Goal: Book appointment/travel/reservation

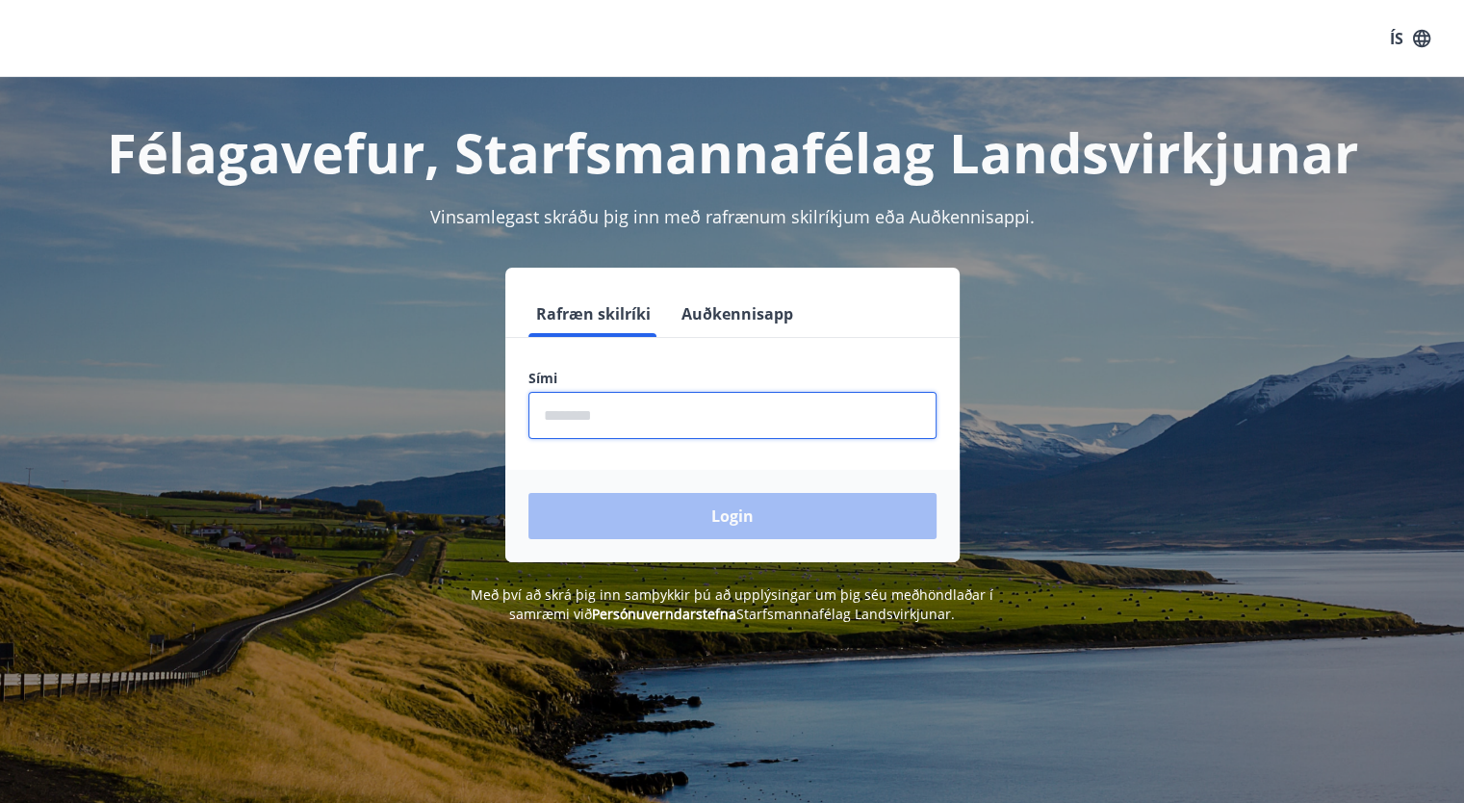
click at [630, 430] on input "phone" at bounding box center [732, 415] width 408 height 47
type input "********"
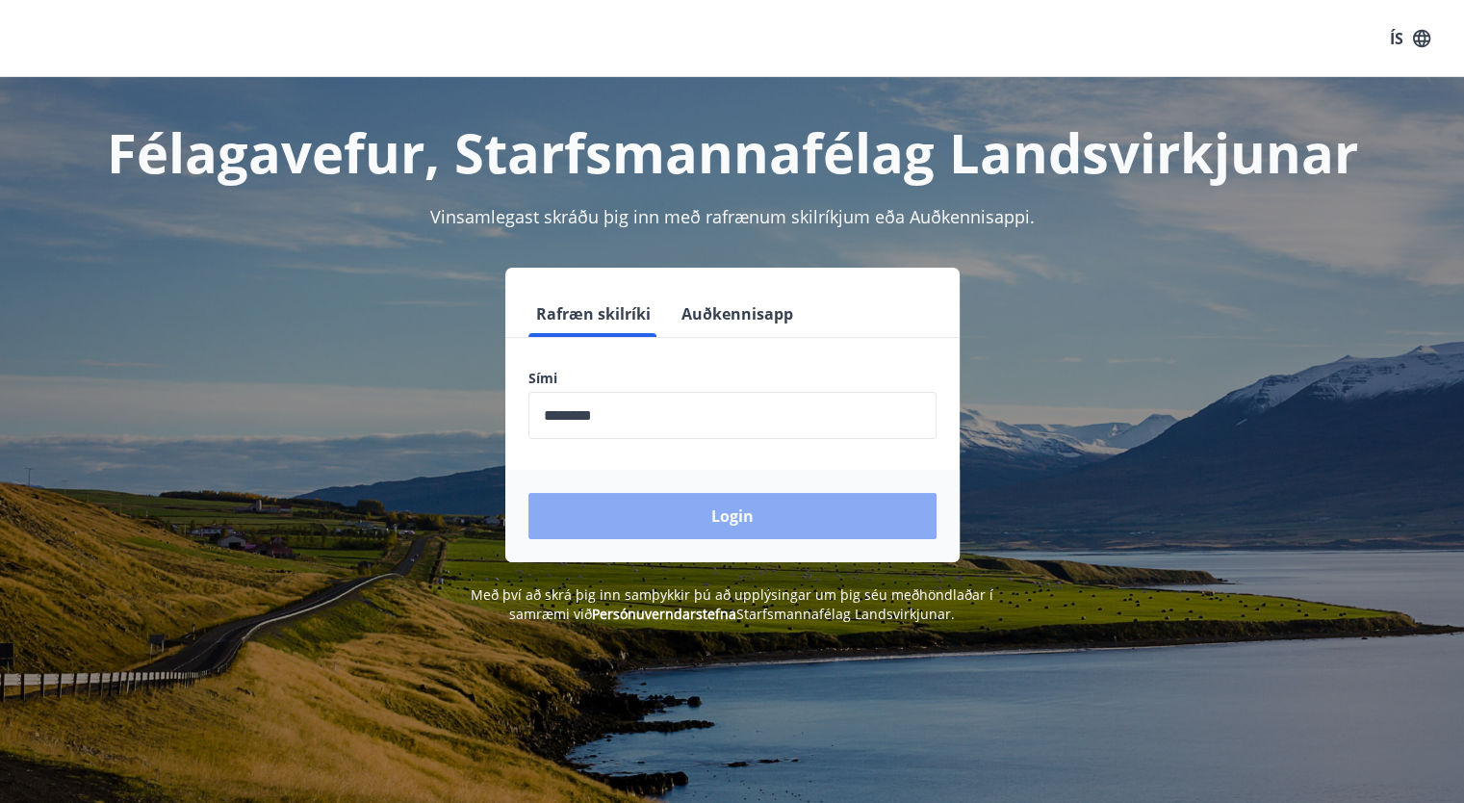
click at [711, 535] on button "Login" at bounding box center [732, 516] width 408 height 46
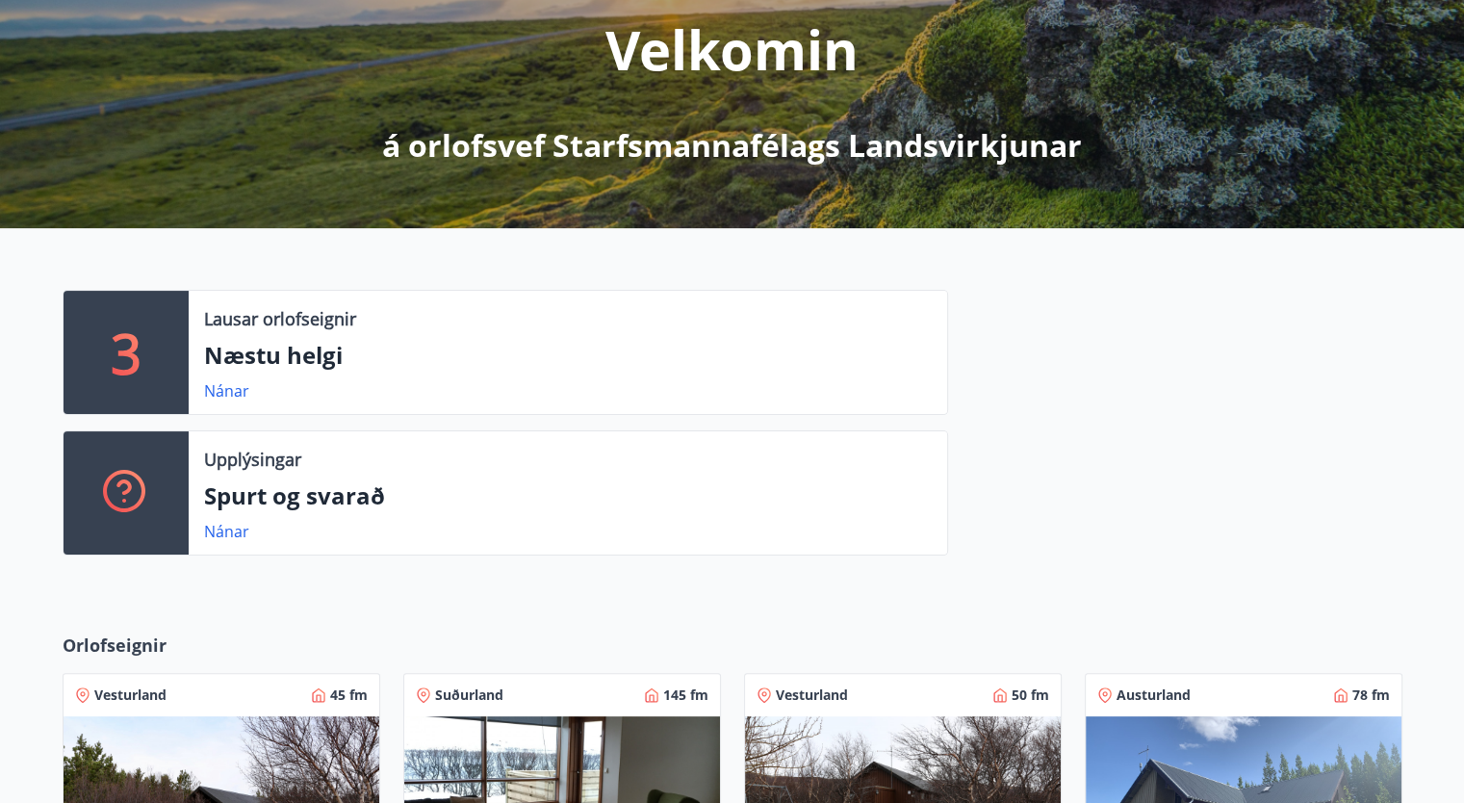
scroll to position [253, 0]
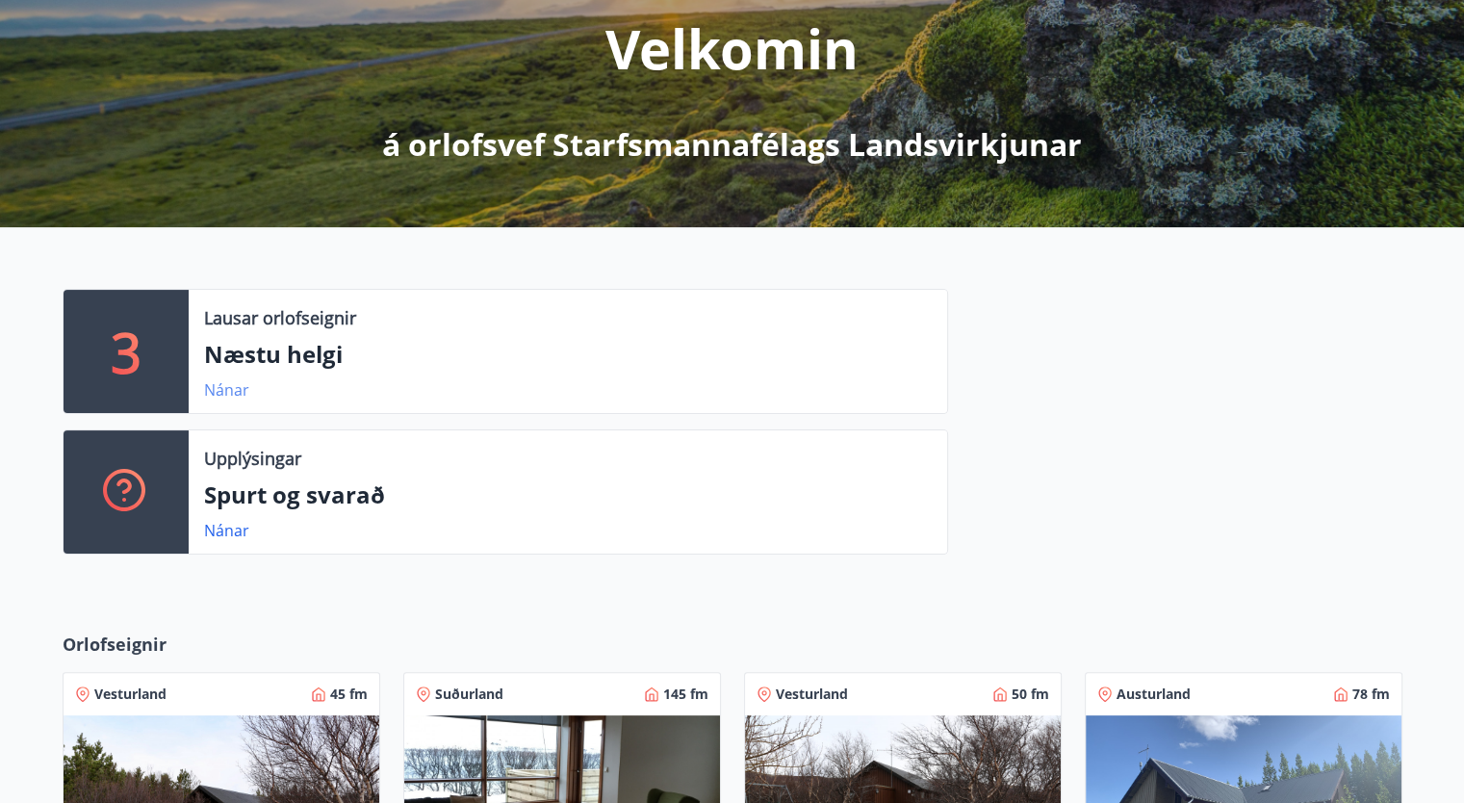
click at [226, 390] on link "Nánar" at bounding box center [226, 389] width 45 height 21
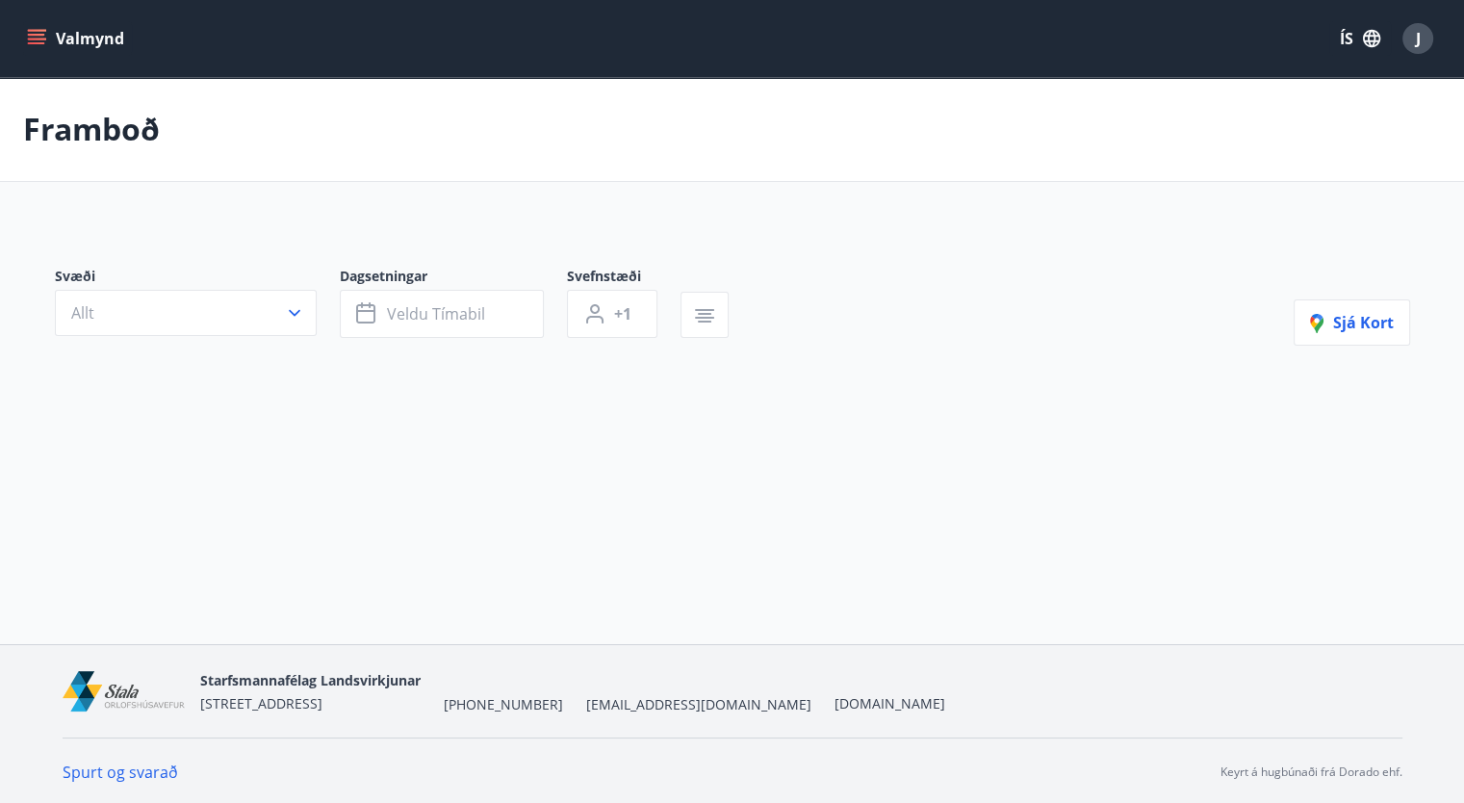
type input "*"
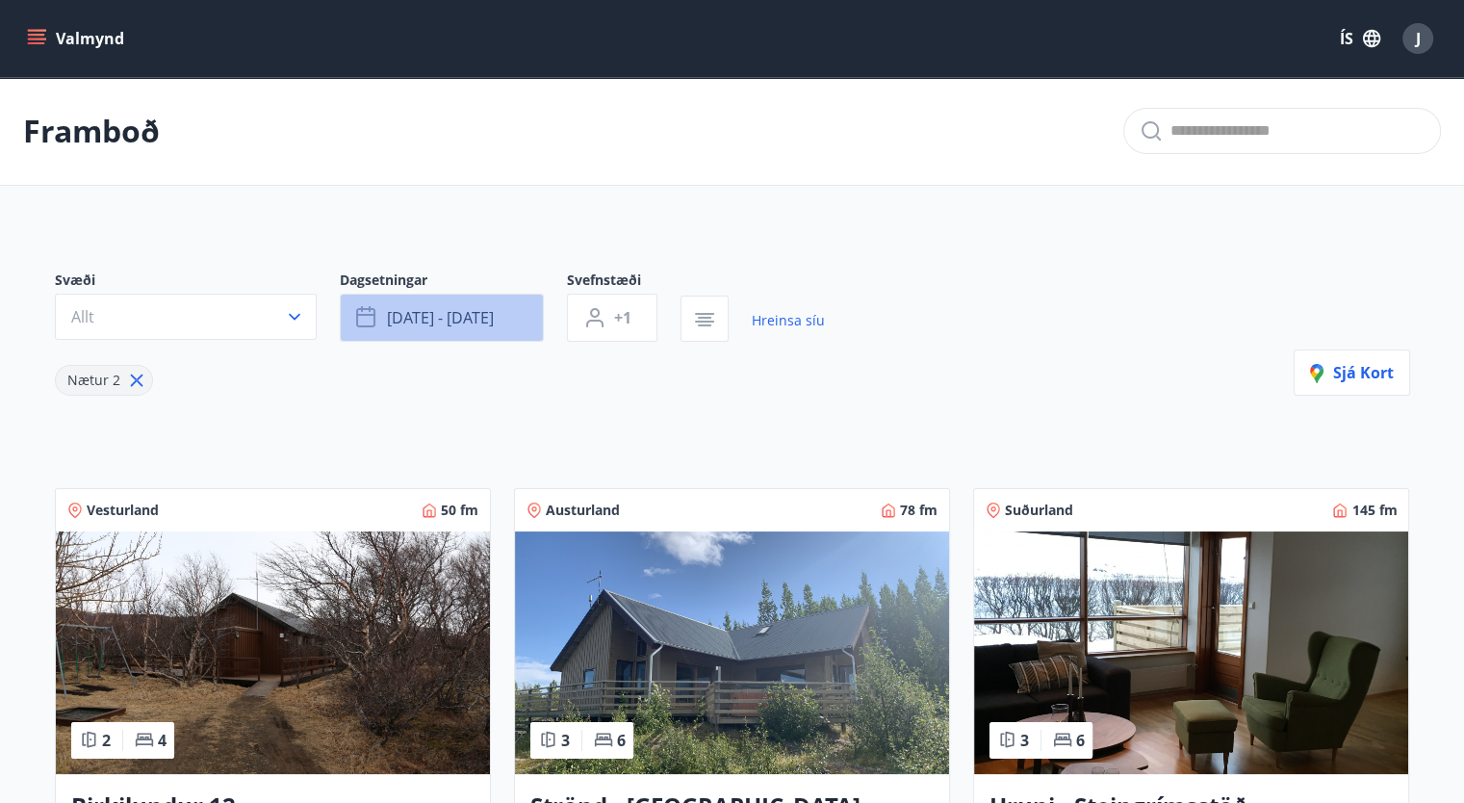
click at [505, 311] on button "[DATE] - [DATE]" at bounding box center [442, 318] width 204 height 48
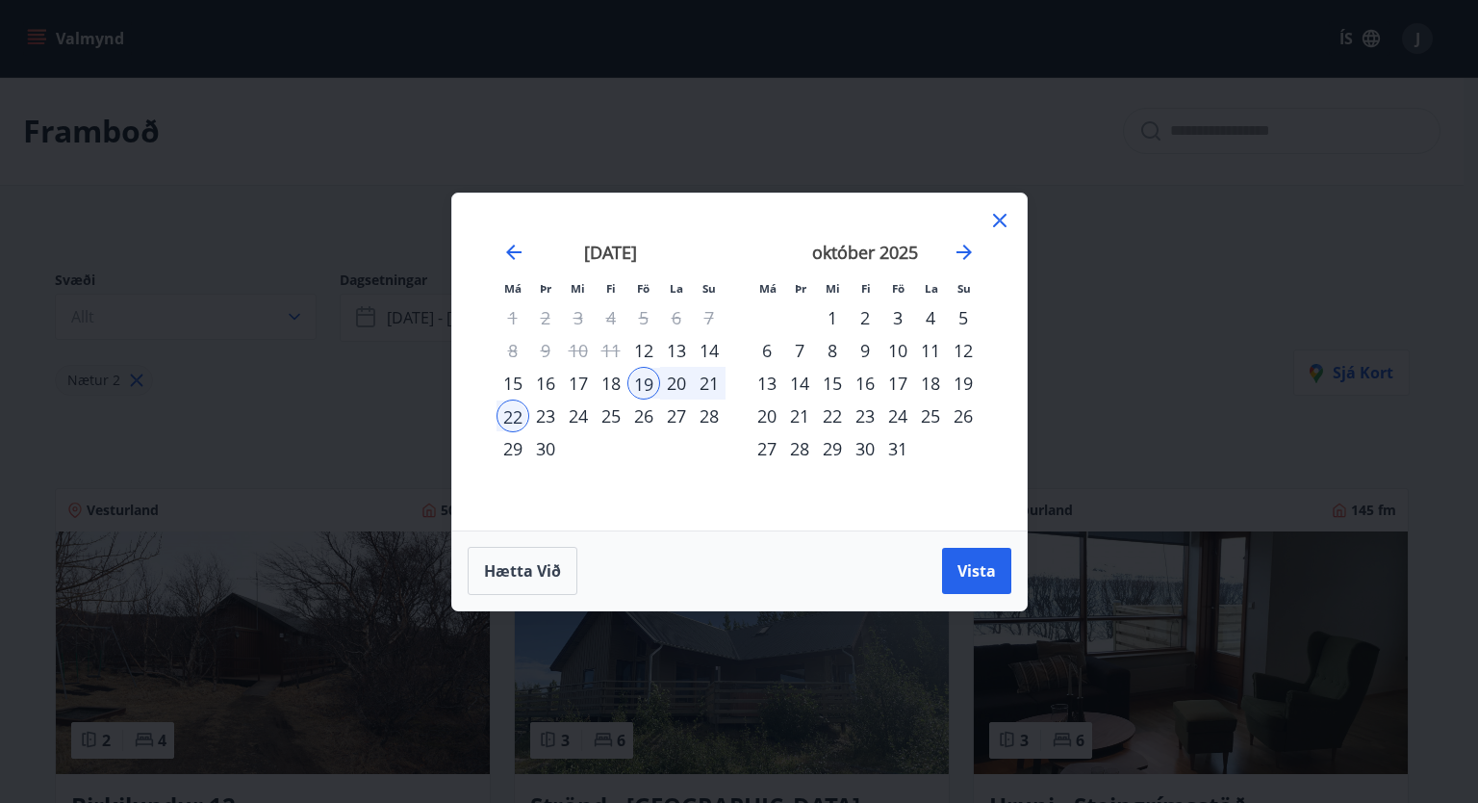
click at [1000, 218] on icon at bounding box center [999, 220] width 13 height 13
